Goal: Communication & Community: Answer question/provide support

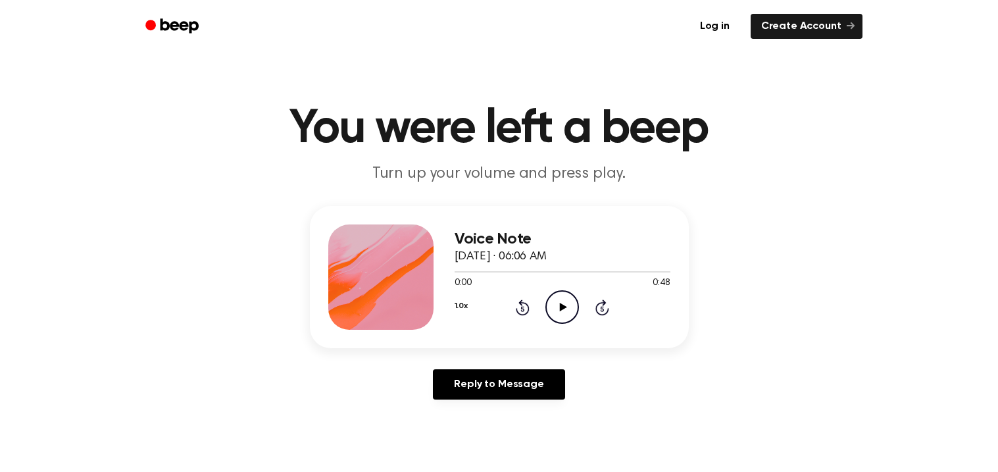
click at [569, 302] on icon "Play Audio" at bounding box center [563, 307] width 34 height 34
click at [558, 302] on icon "Pause Audio" at bounding box center [563, 307] width 34 height 34
click at [558, 302] on icon "Play Audio" at bounding box center [563, 307] width 34 height 34
click at [465, 306] on button "1.0x" at bounding box center [461, 306] width 13 height 22
click at [471, 455] on span "2.0x" at bounding box center [476, 458] width 16 height 14
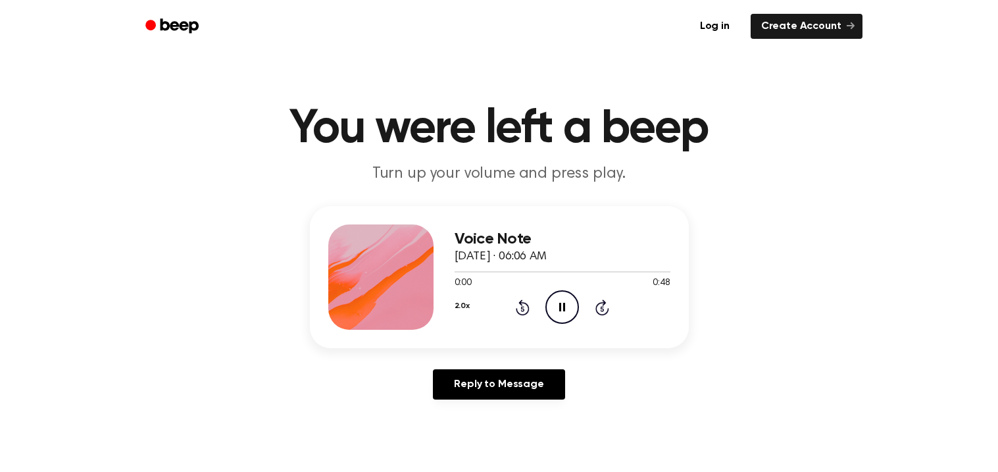
click at [565, 314] on icon "Pause Audio" at bounding box center [563, 307] width 34 height 34
click at [565, 314] on icon "Play Audio" at bounding box center [563, 307] width 34 height 34
click at [565, 314] on icon "Pause Audio" at bounding box center [563, 307] width 34 height 34
click at [565, 314] on icon "Play Audio" at bounding box center [563, 307] width 34 height 34
click at [565, 314] on icon "Pause Audio" at bounding box center [563, 307] width 34 height 34
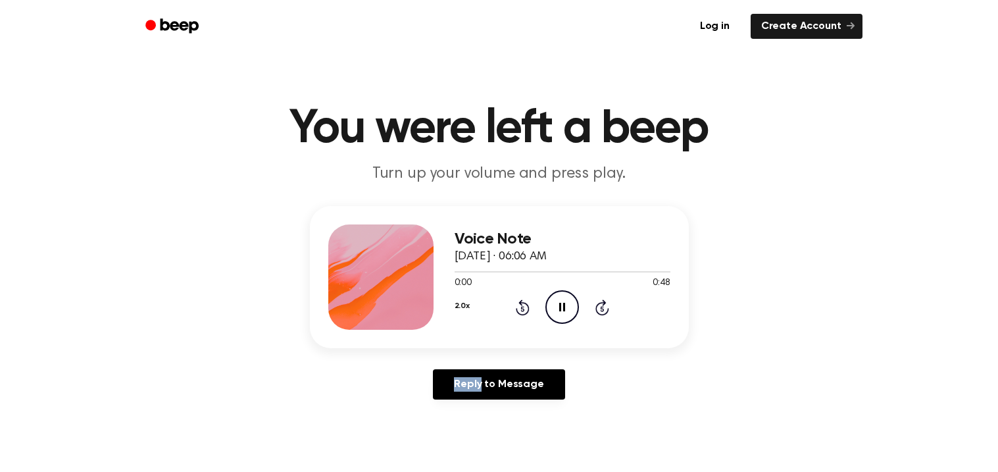
click at [565, 314] on icon "Pause Audio" at bounding box center [563, 307] width 34 height 34
click at [565, 314] on icon "Play Audio" at bounding box center [563, 307] width 34 height 34
click at [565, 314] on icon "Pause Audio" at bounding box center [563, 307] width 34 height 34
click at [565, 314] on icon "Play Audio" at bounding box center [563, 307] width 34 height 34
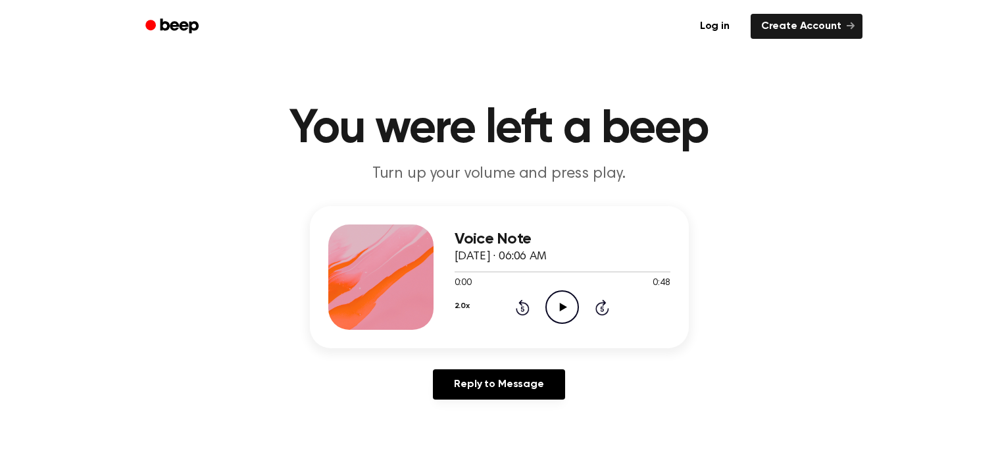
click at [565, 314] on icon "Play Audio" at bounding box center [563, 307] width 34 height 34
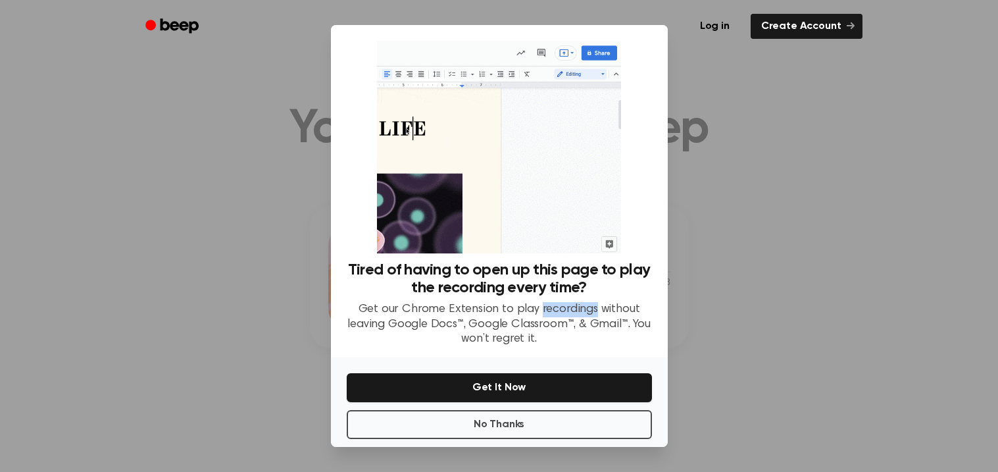
click at [565, 314] on p "Get our Chrome Extension to play recordings without leaving Google Docs™, Googl…" at bounding box center [499, 324] width 305 height 45
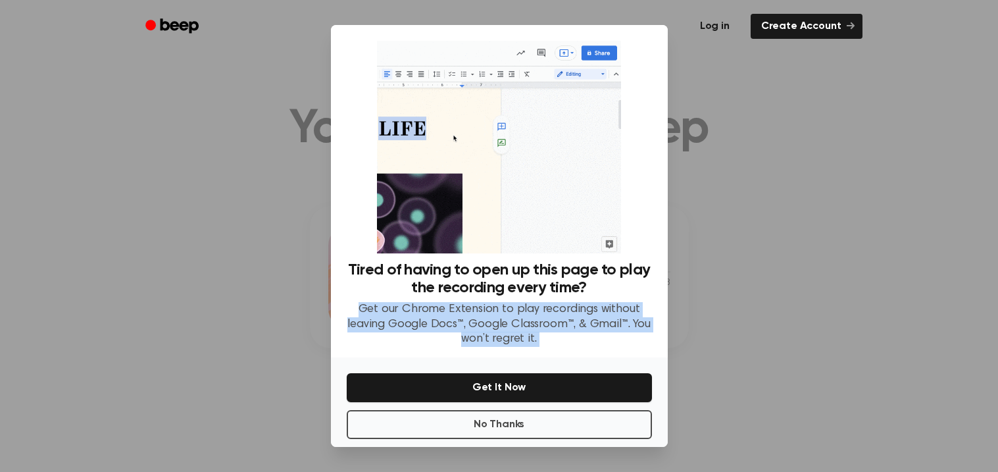
click at [738, 17] on link "Log in" at bounding box center [715, 26] width 56 height 30
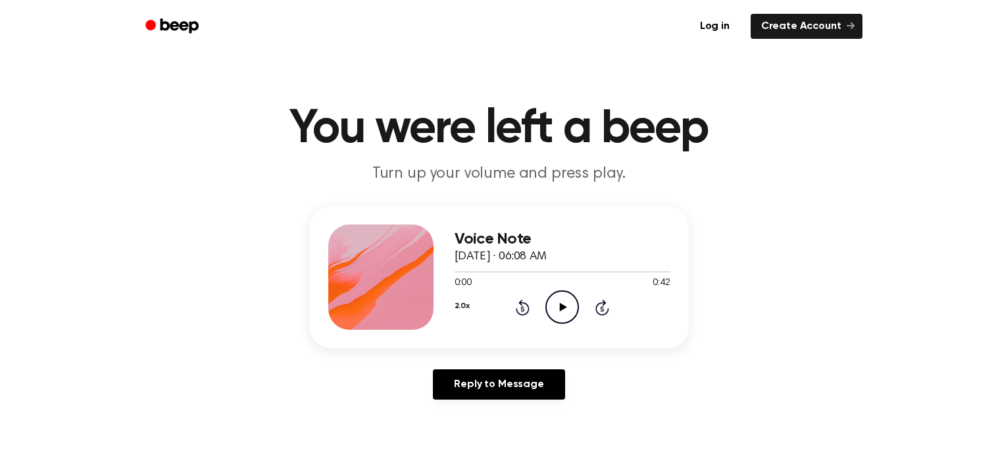
click at [563, 299] on icon "Play Audio" at bounding box center [563, 307] width 34 height 34
click at [489, 361] on div "Voice Note September 17, 2024 · 06:08 AM 0:00 0:42 Your browser does not suppor…" at bounding box center [499, 308] width 967 height 204
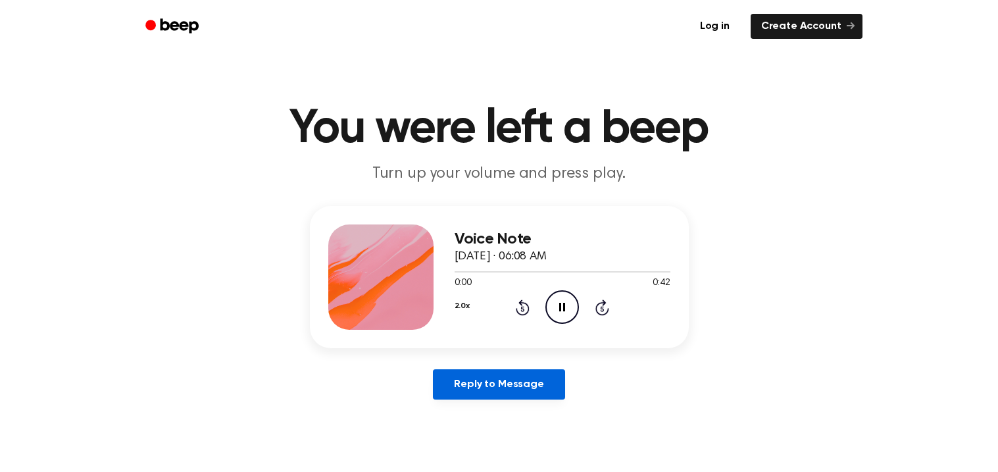
click at [501, 390] on link "Reply to Message" at bounding box center [499, 384] width 132 height 30
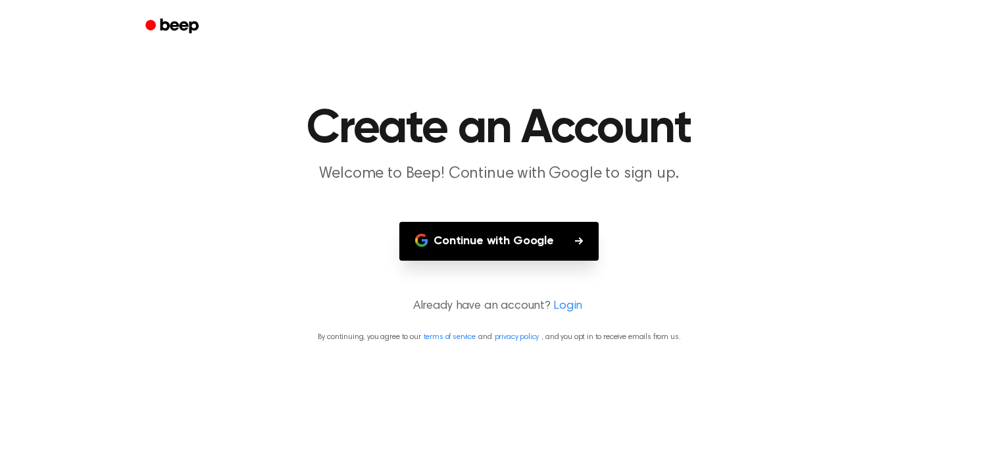
click at [531, 245] on button "Continue with Google" at bounding box center [498, 241] width 199 height 39
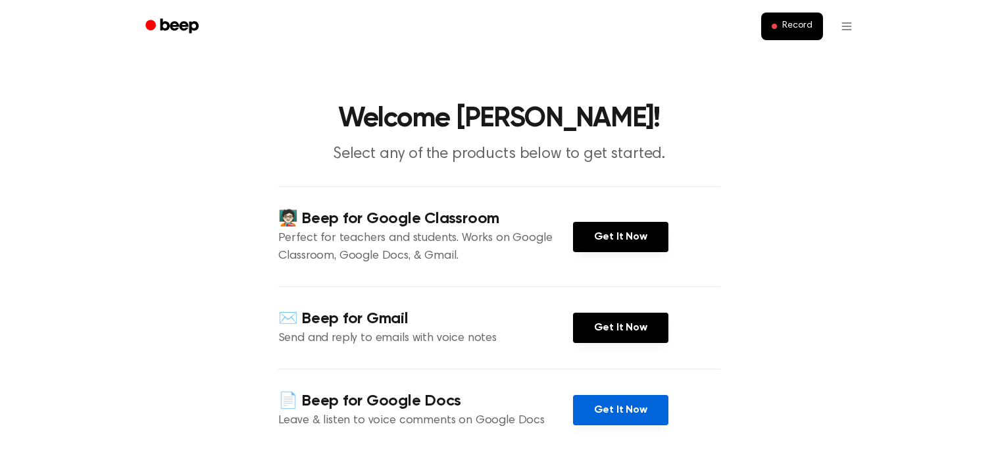
click at [606, 407] on link "Get It Now" at bounding box center [620, 410] width 95 height 30
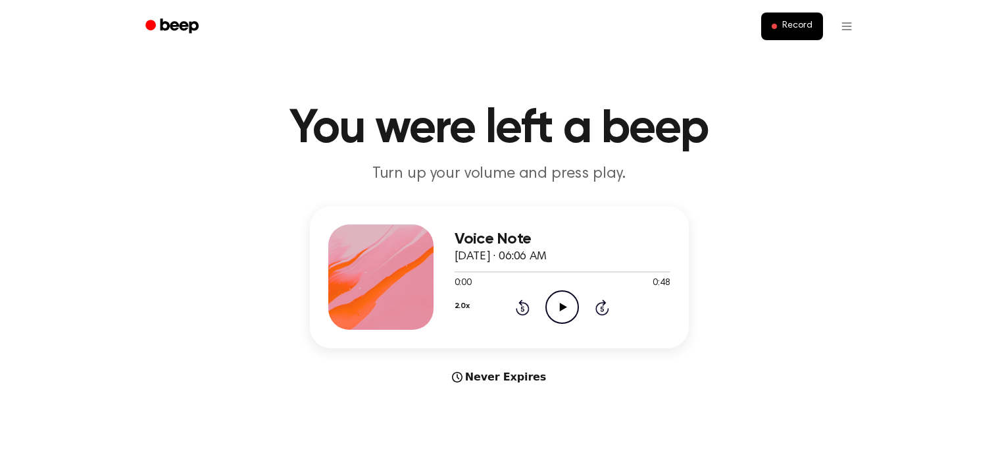
click at [571, 311] on icon "Play Audio" at bounding box center [563, 307] width 34 height 34
click at [569, 307] on icon "Pause Audio" at bounding box center [563, 307] width 34 height 34
click at [569, 307] on icon "Play Audio" at bounding box center [563, 307] width 34 height 34
click at [807, 20] on span "Record" at bounding box center [797, 26] width 30 height 12
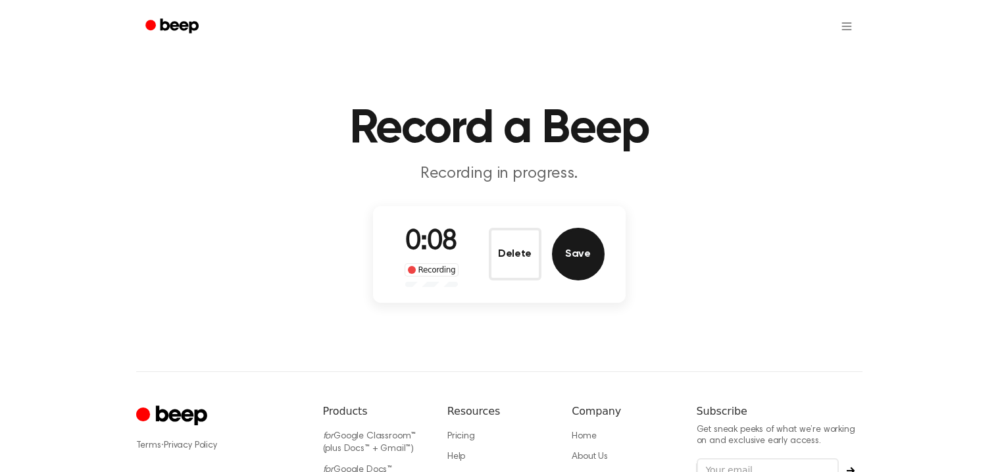
click at [571, 259] on button "Save" at bounding box center [578, 254] width 53 height 53
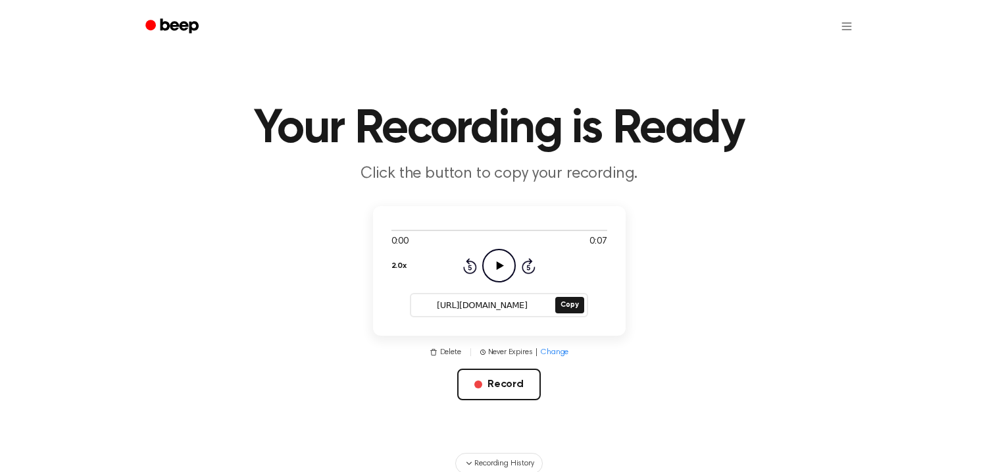
click at [495, 260] on icon "Play Audio" at bounding box center [499, 266] width 34 height 34
click at [513, 461] on span "Recording History" at bounding box center [503, 463] width 59 height 12
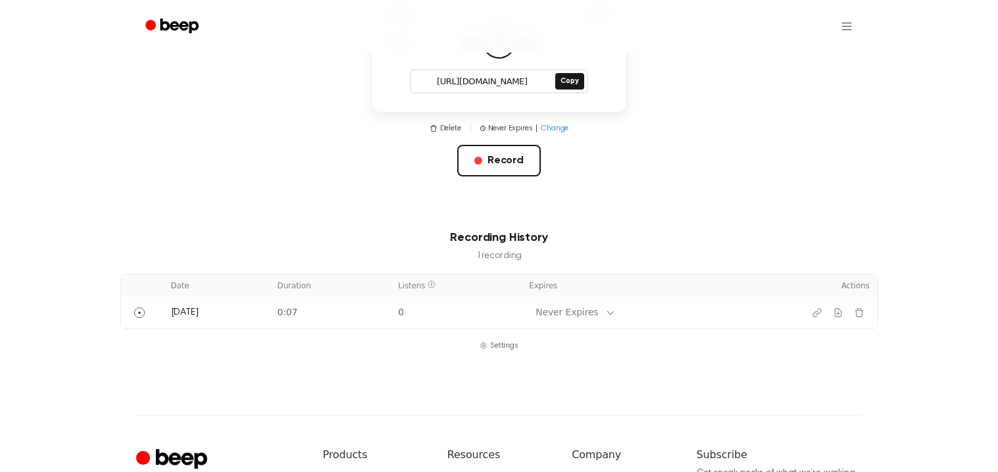
scroll to position [228, 0]
